Goal: Check status: Check status

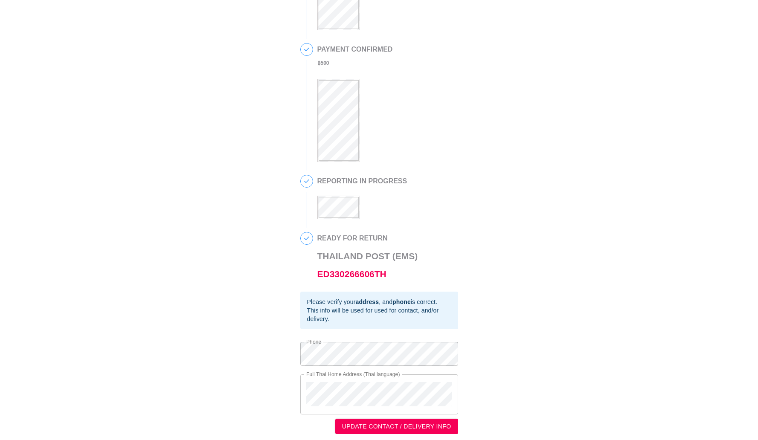
scroll to position [106, 0]
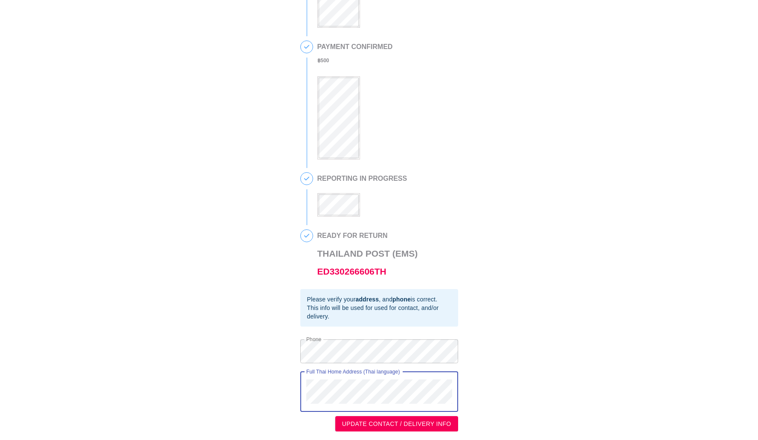
click at [282, 356] on div "This is a secure link , and your information is safe . 1 90 DAY REPORT REQUESTE…" at bounding box center [379, 168] width 741 height 528
click at [297, 347] on div "This is a secure link , and your information is safe . 1 90 DAY REPORT REQUESTE…" at bounding box center [379, 168] width 741 height 528
